Goal: Information Seeking & Learning: Learn about a topic

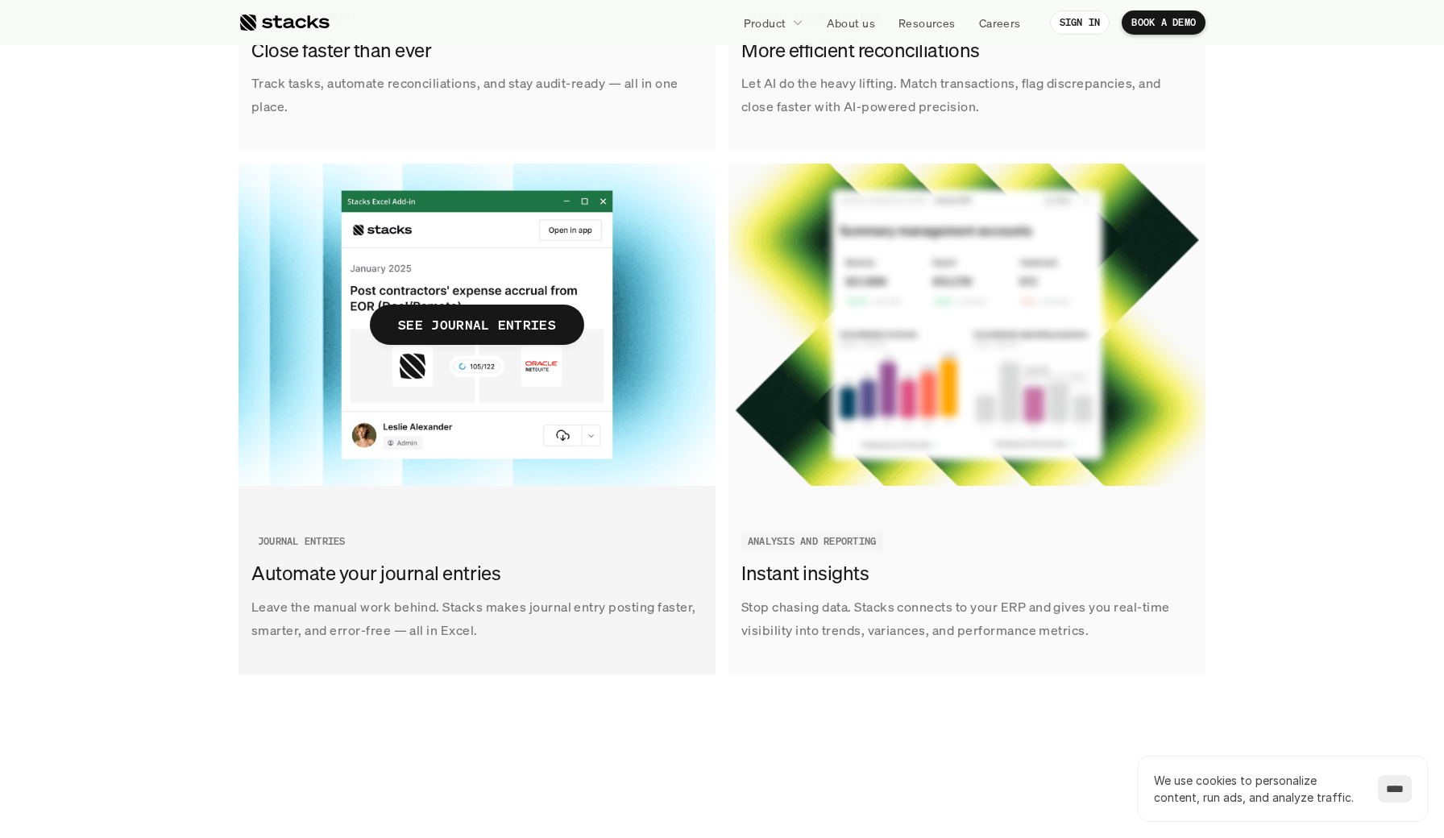
scroll to position [2296, 0]
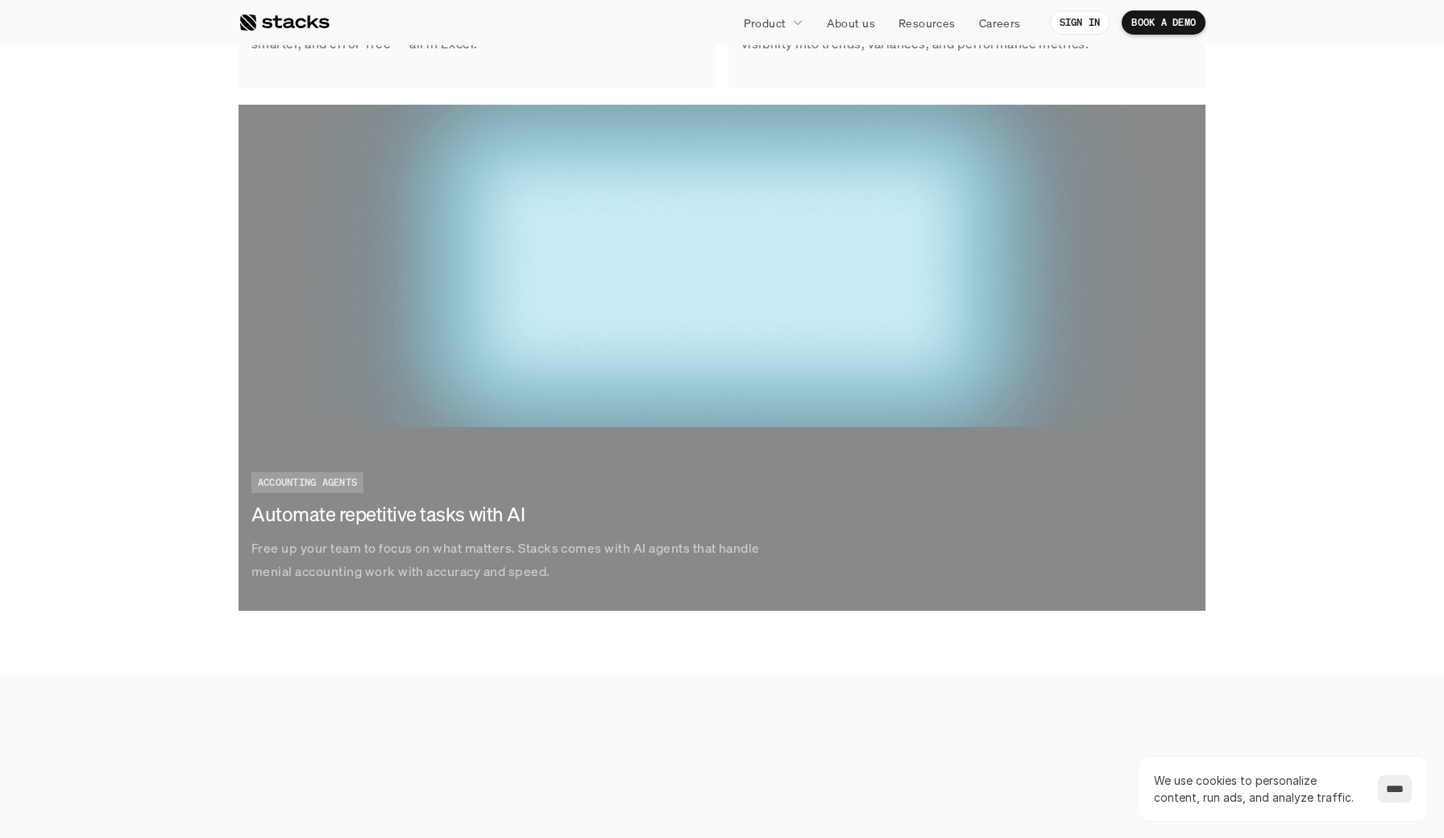
scroll to position [3779, 0]
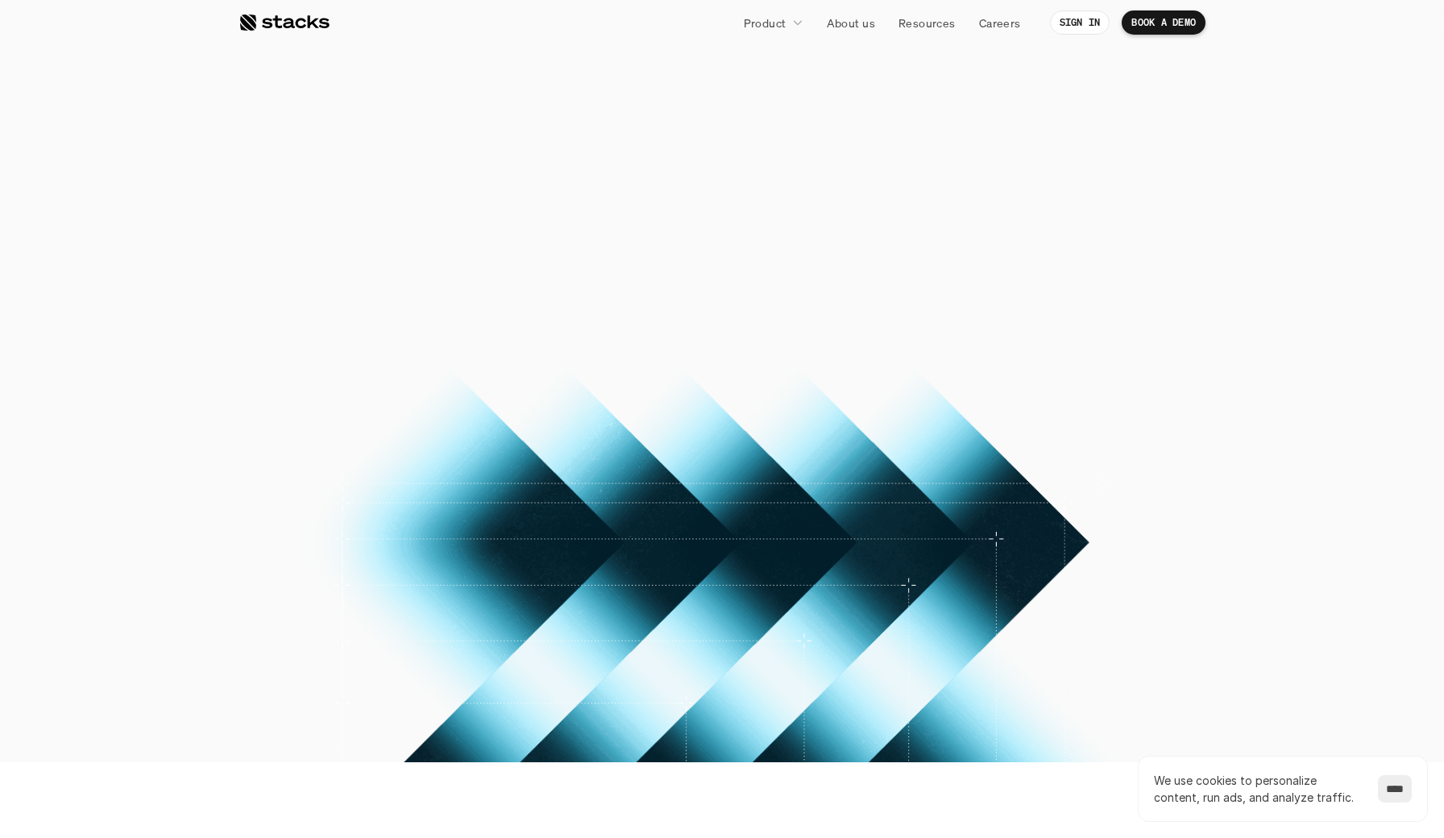
scroll to position [2383, 0]
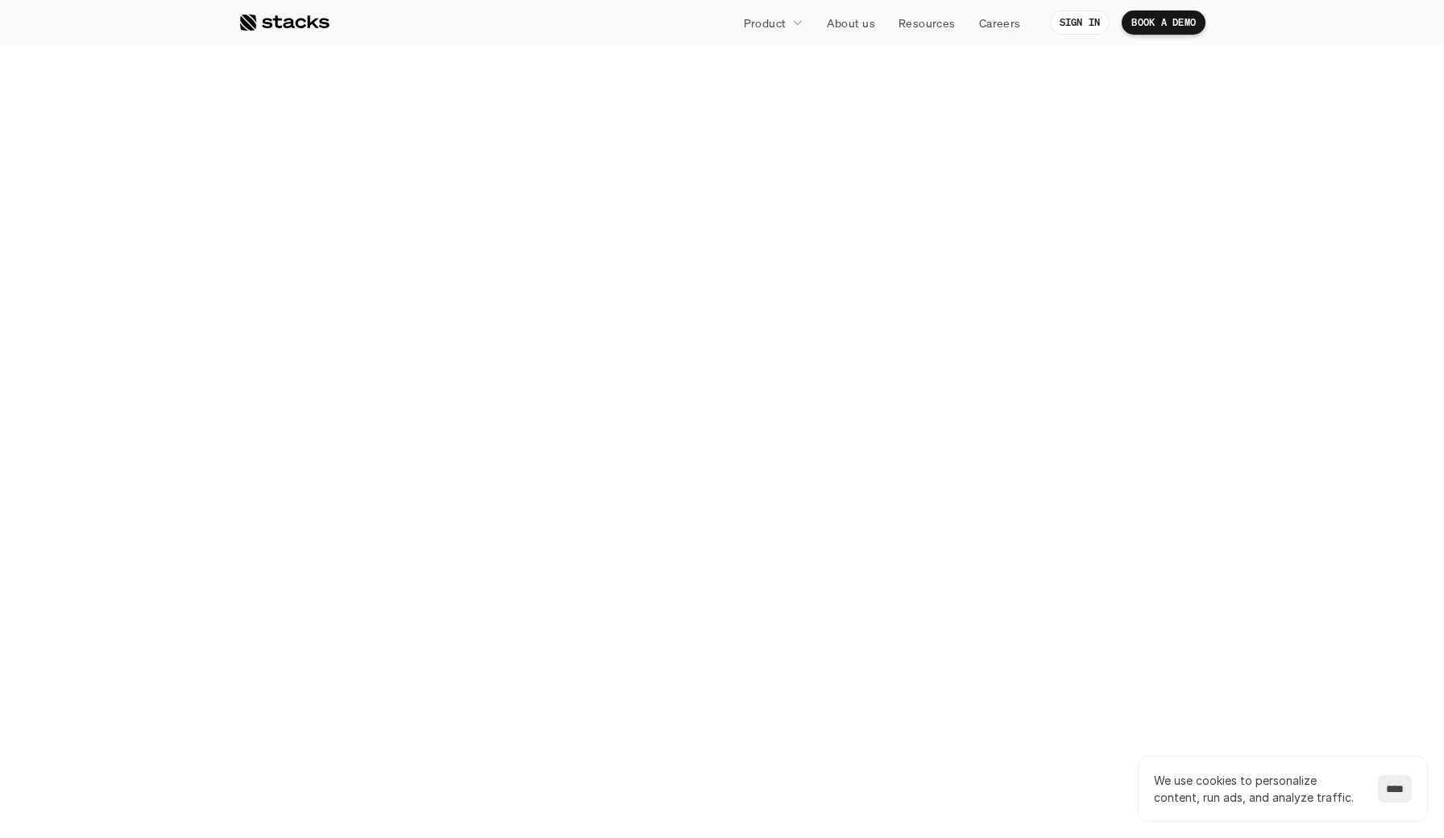
scroll to position [1828, 0]
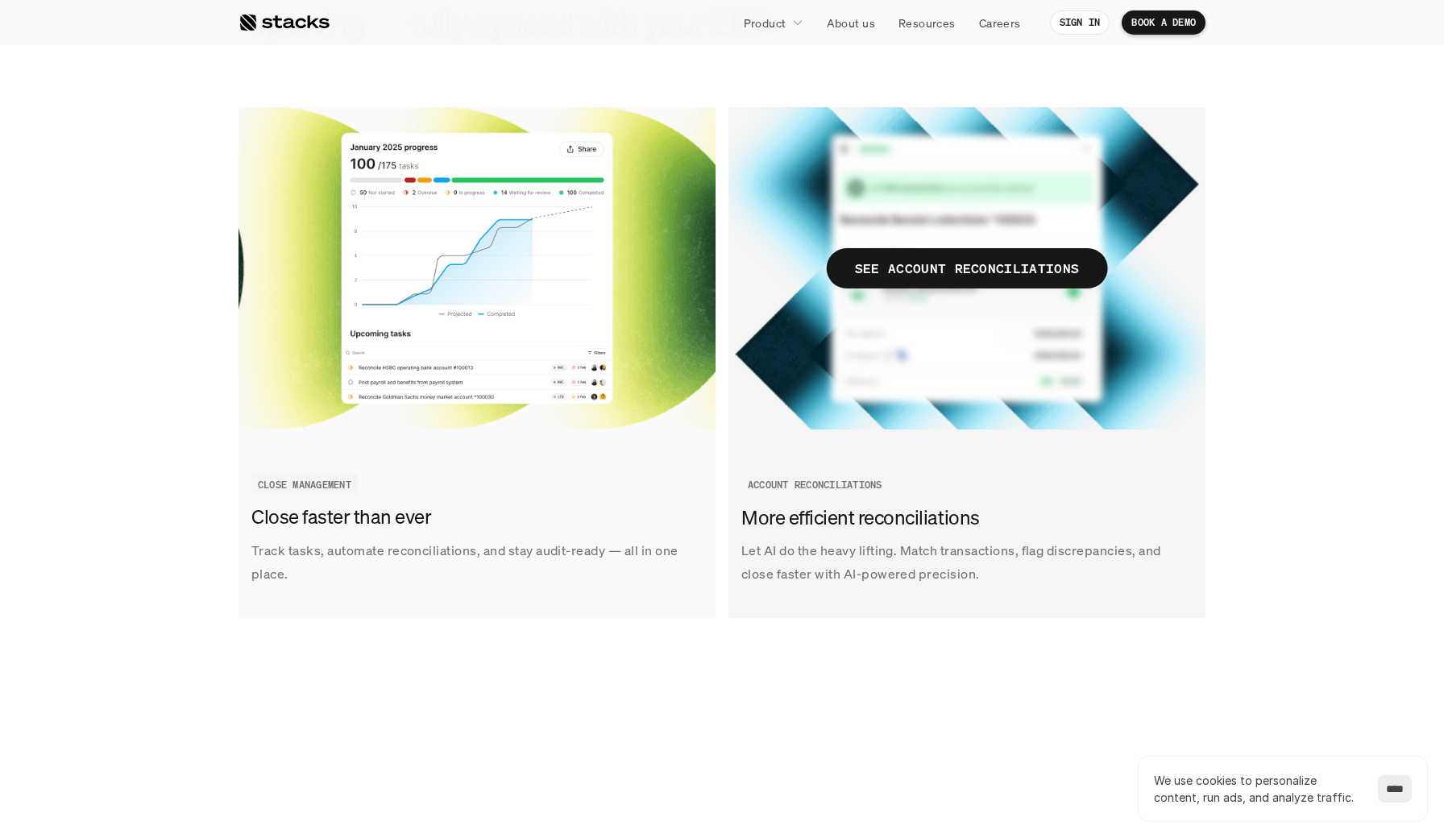
click at [882, 558] on p "Let AI do the heavy lifting. Match transactions, flag discrepancies, and close …" at bounding box center [967, 562] width 451 height 47
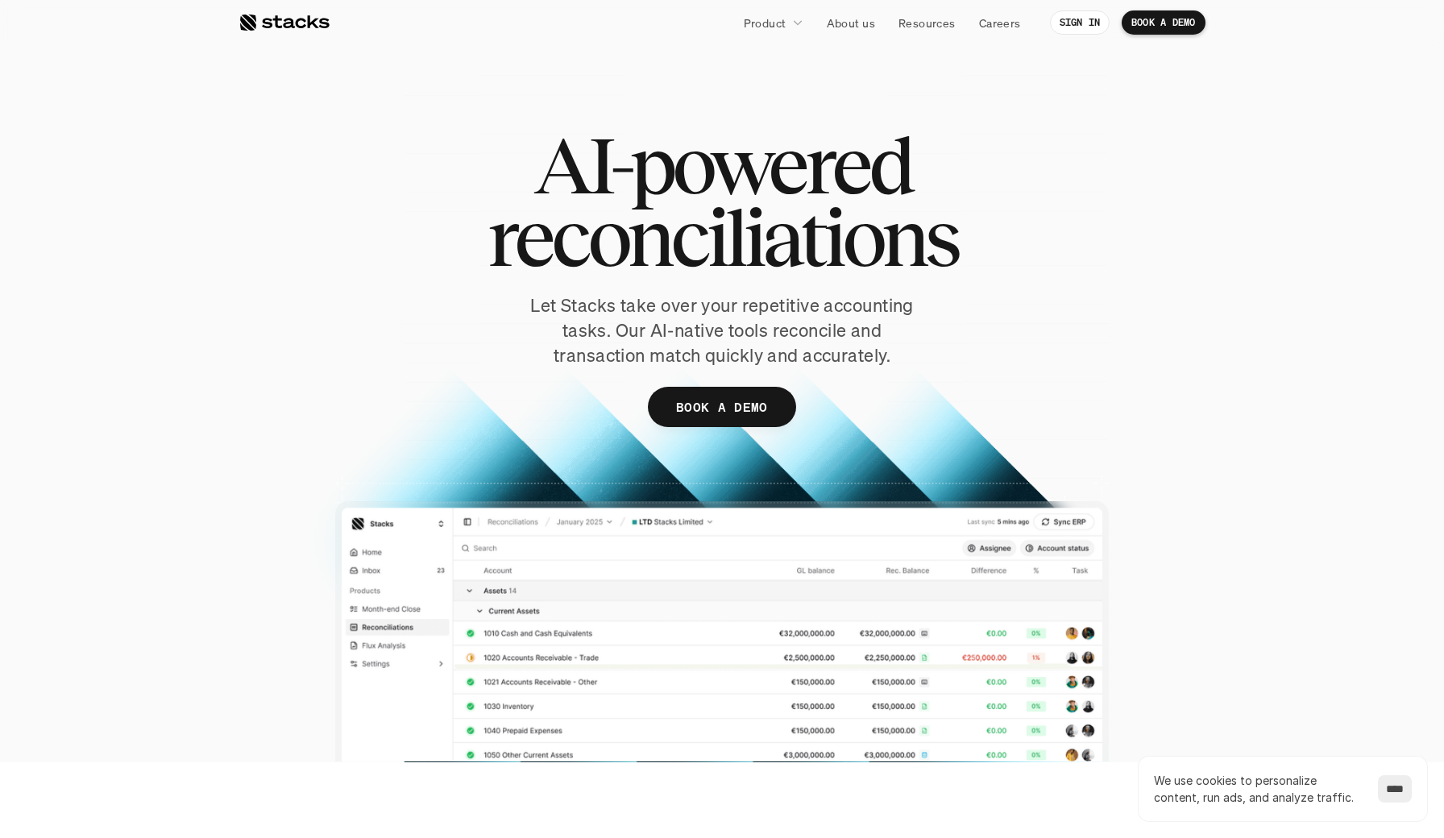
click at [1302, 224] on section "AI-powered reconciliations Let Stacks take over your repetitive accounting task…" at bounding box center [722, 381] width 1444 height 762
